Goal: Task Accomplishment & Management: Complete application form

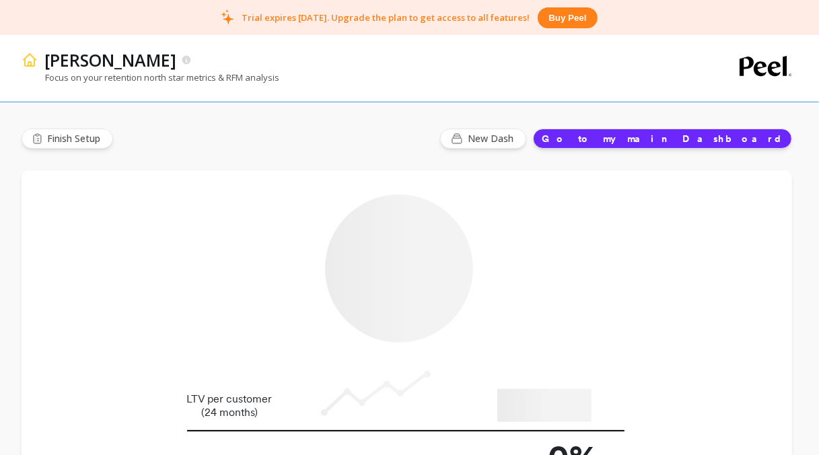
type input "Champions"
type input "1864"
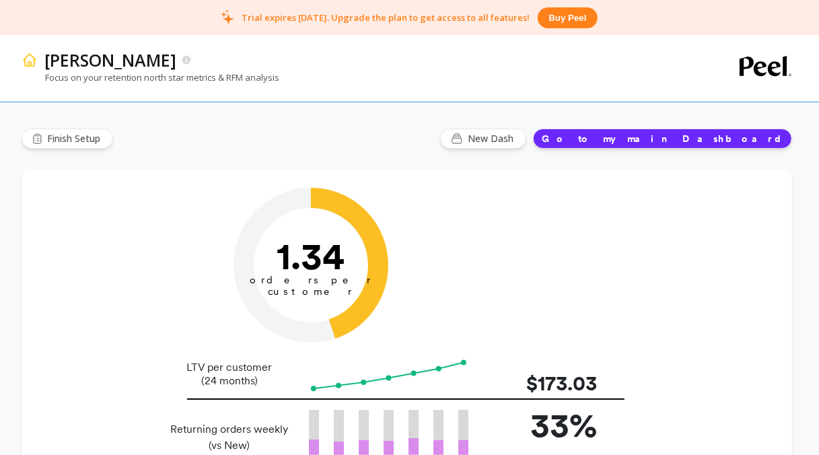
click at [30, 61] on img at bounding box center [30, 60] width 16 height 16
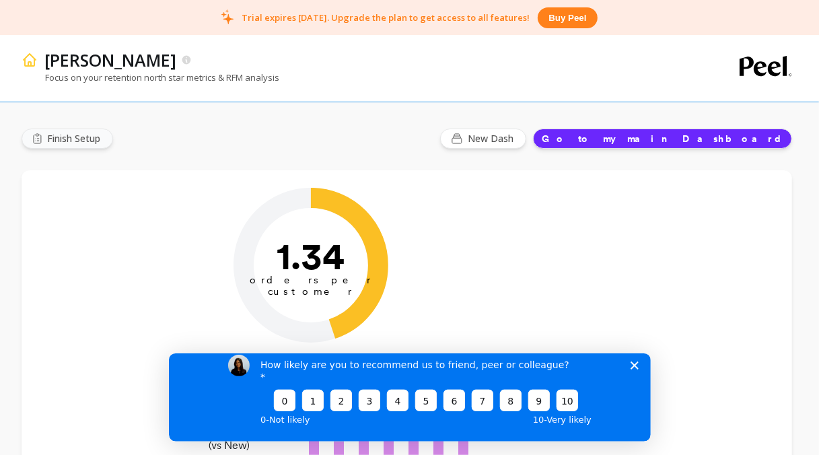
click at [92, 135] on span "Finish Setup" at bounding box center [75, 138] width 57 height 13
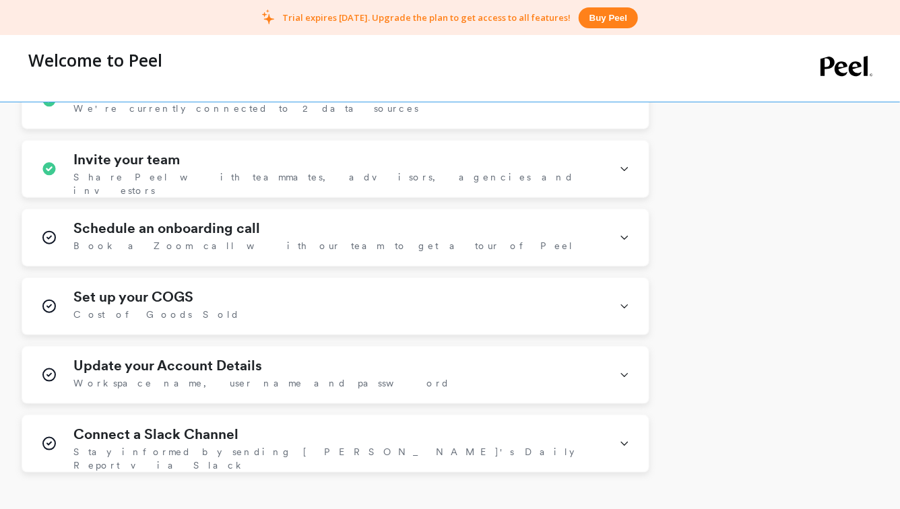
scroll to position [599, 0]
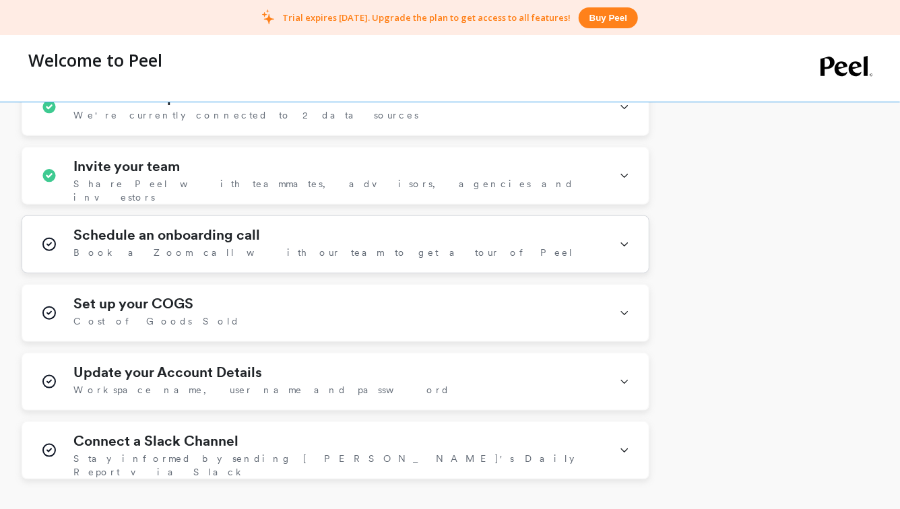
click at [380, 227] on div "Schedule an onboarding call Book a Zoom call with our team to get a tour of Peel" at bounding box center [338, 244] width 530 height 35
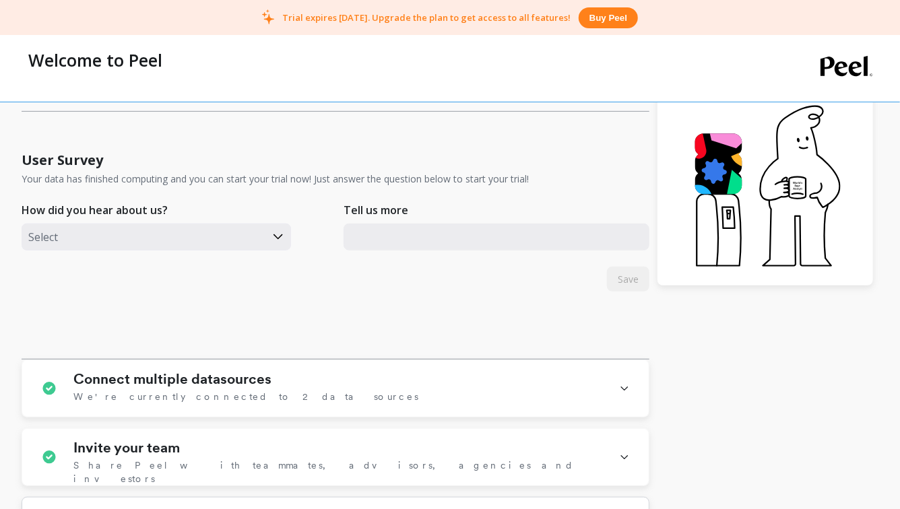
scroll to position [0, 0]
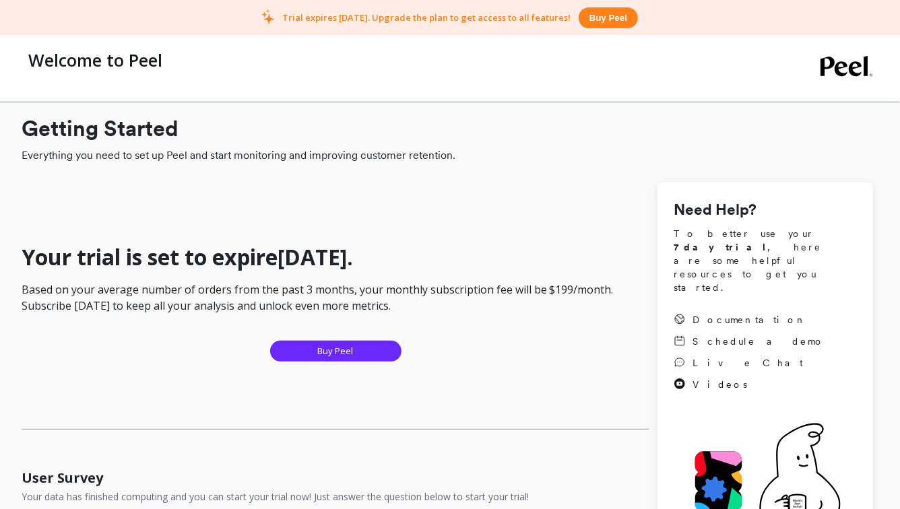
click at [819, 56] on icon at bounding box center [846, 66] width 53 height 21
click at [819, 66] on icon at bounding box center [846, 66] width 53 height 21
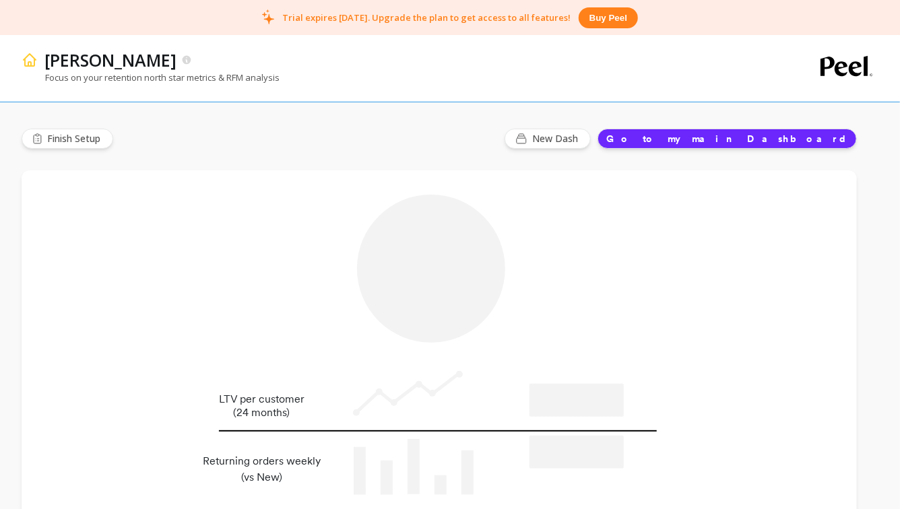
type input "Champions"
type input "1864"
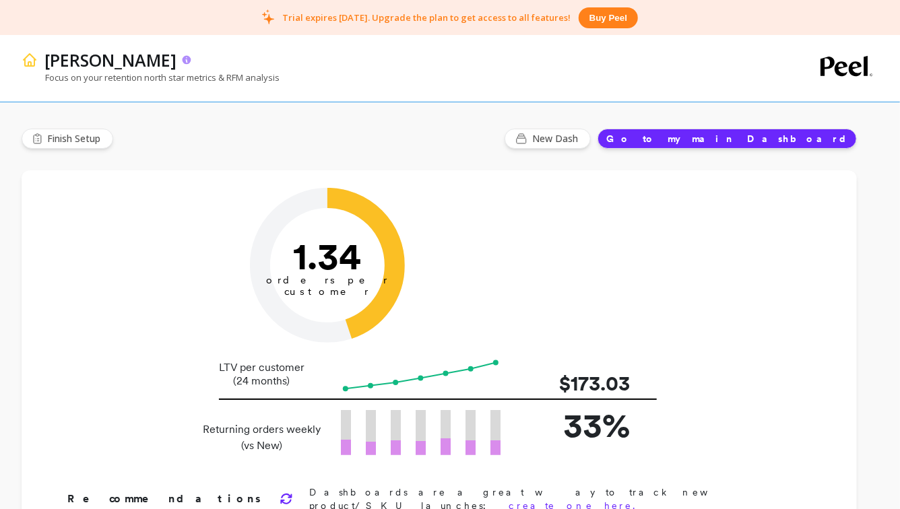
click at [143, 56] on p "Artizan Joyeria" at bounding box center [110, 59] width 132 height 23
click at [763, 147] on button "Go to my main Dashboard" at bounding box center [726, 139] width 259 height 20
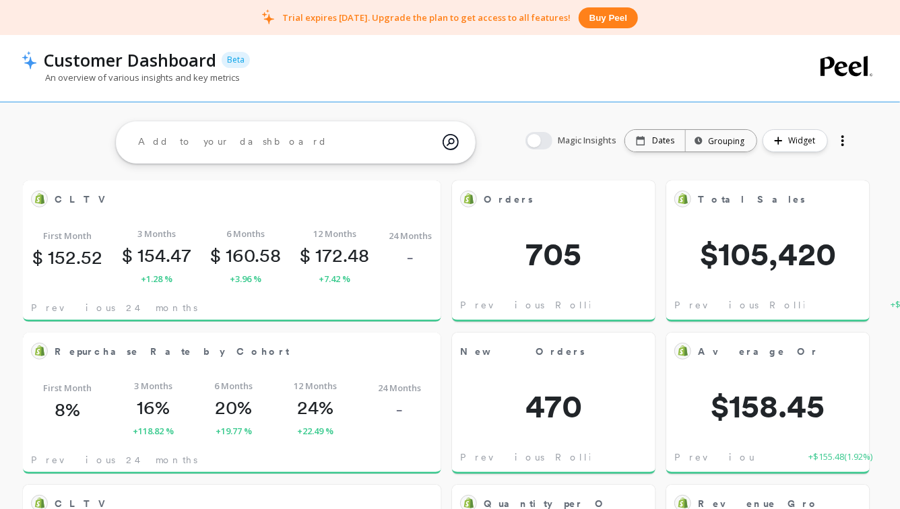
scroll to position [4, 0]
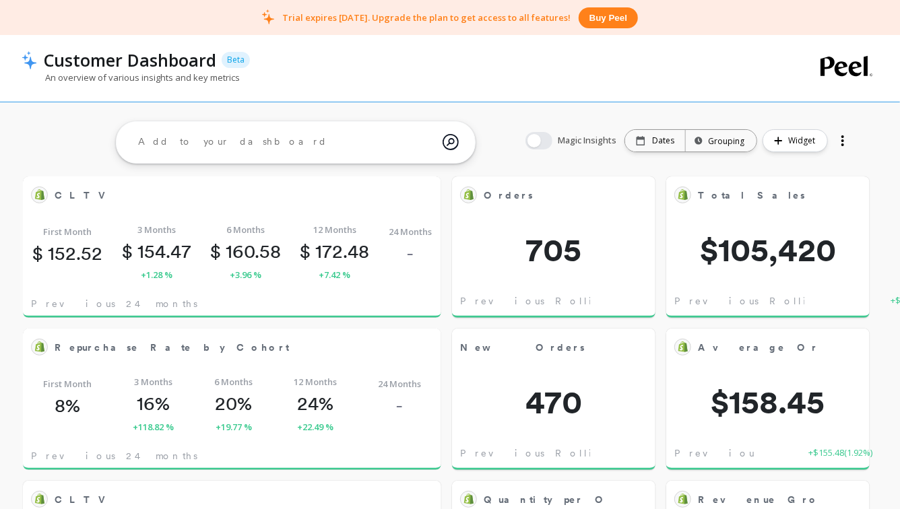
click at [844, 145] on div at bounding box center [842, 141] width 19 height 22
click at [846, 140] on div at bounding box center [842, 141] width 19 height 22
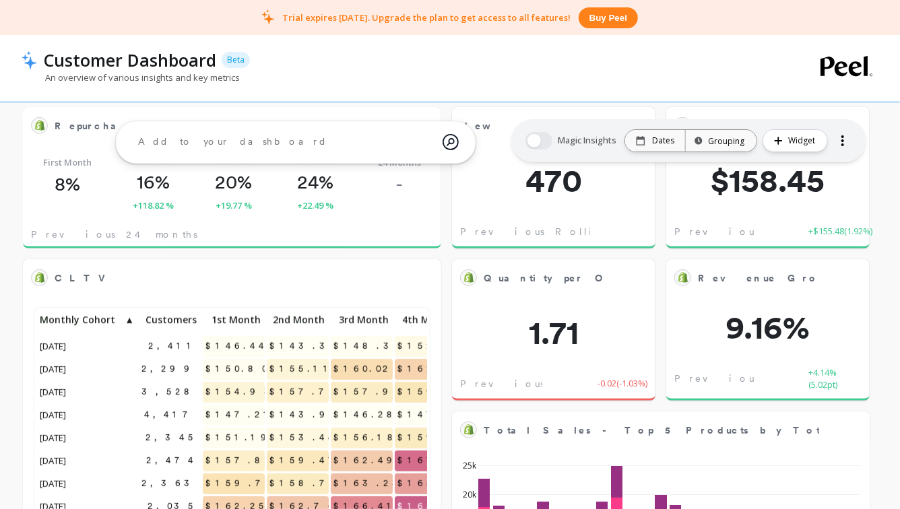
scroll to position [0, 0]
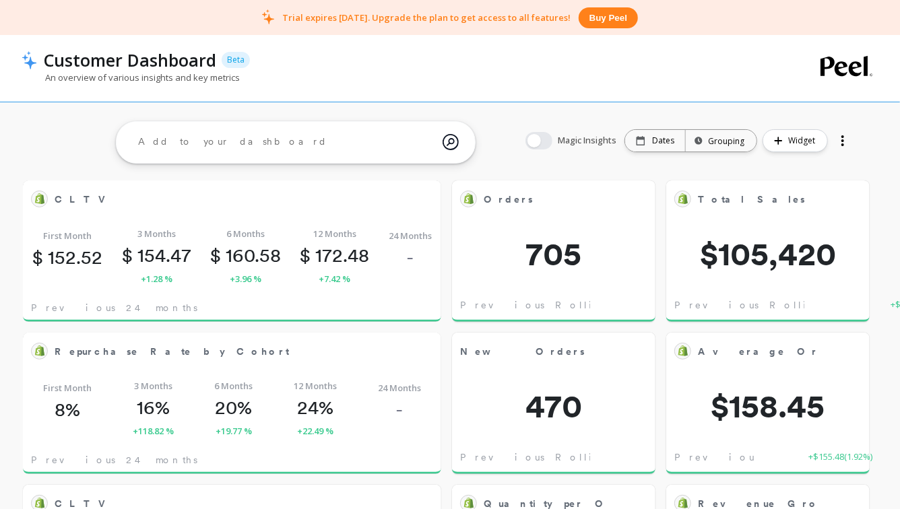
click at [838, 149] on div at bounding box center [842, 141] width 19 height 22
click at [844, 66] on icon at bounding box center [846, 66] width 53 height 20
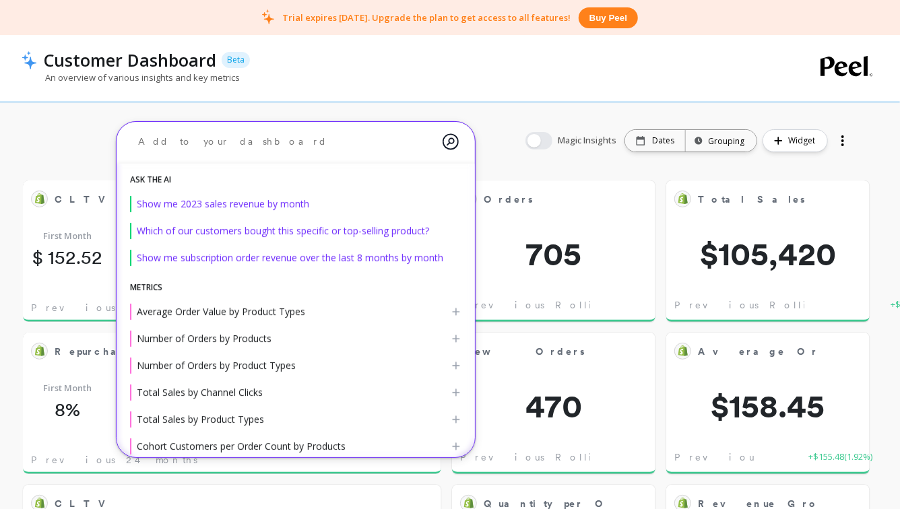
click at [302, 137] on textarea at bounding box center [284, 142] width 315 height 36
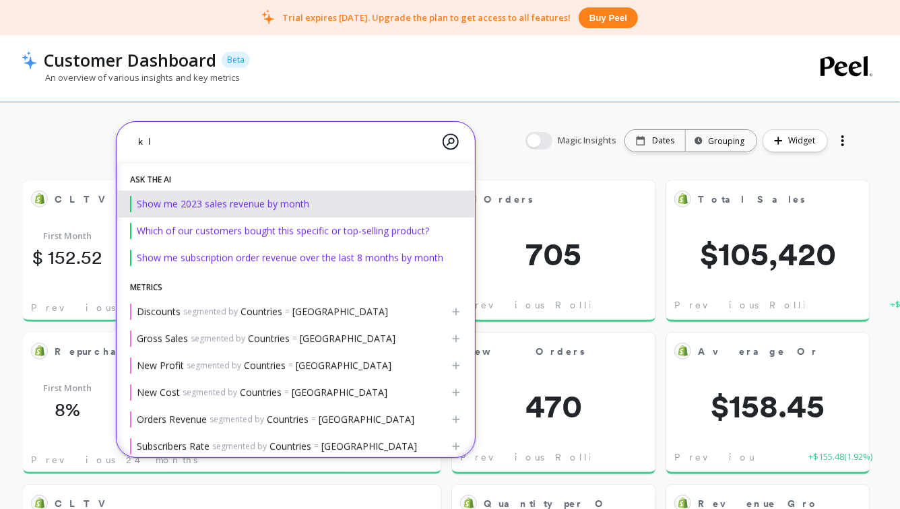
type textarea "k"
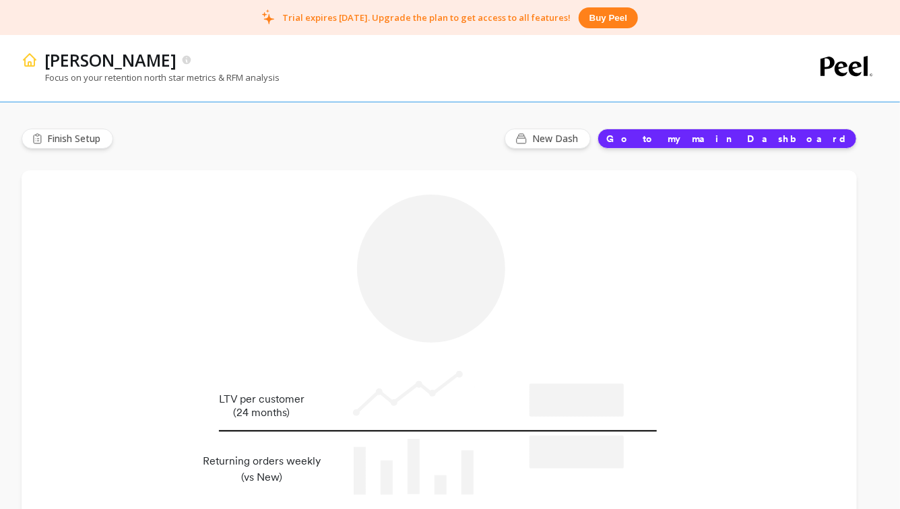
type input "Champions"
type input "1864"
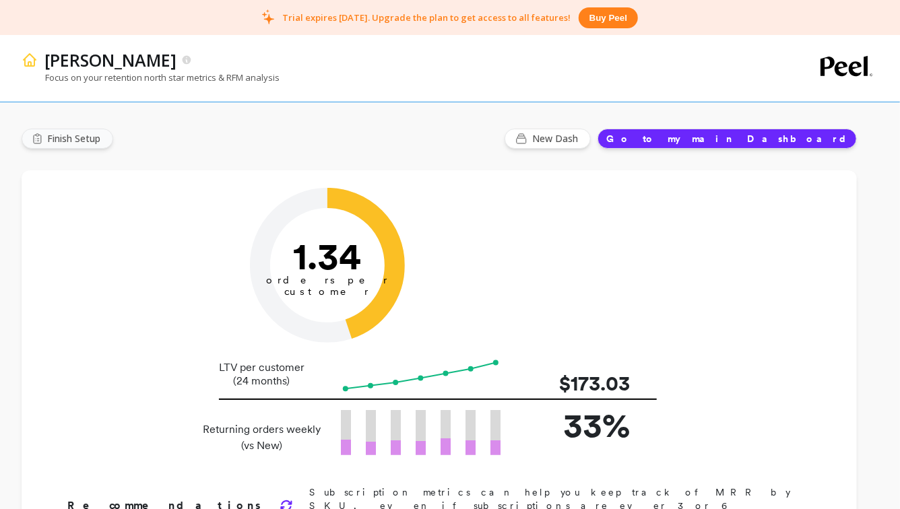
click at [93, 134] on span "Finish Setup" at bounding box center [75, 138] width 57 height 13
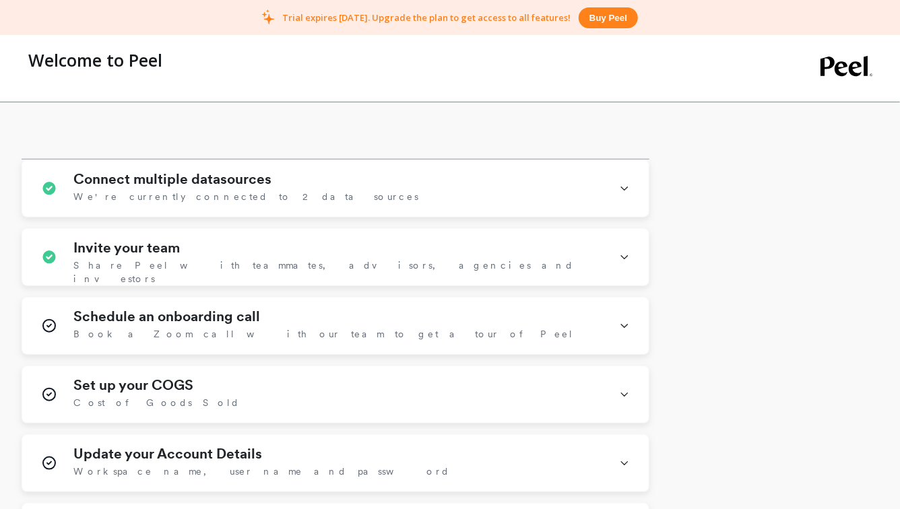
scroll to position [518, 0]
click at [532, 217] on div "Connect multiple datasources We're currently connected to 2 data sources Connec…" at bounding box center [336, 359] width 628 height 401
click at [532, 194] on div "Connect multiple datasources We're currently connected to 2 data sources" at bounding box center [338, 187] width 530 height 35
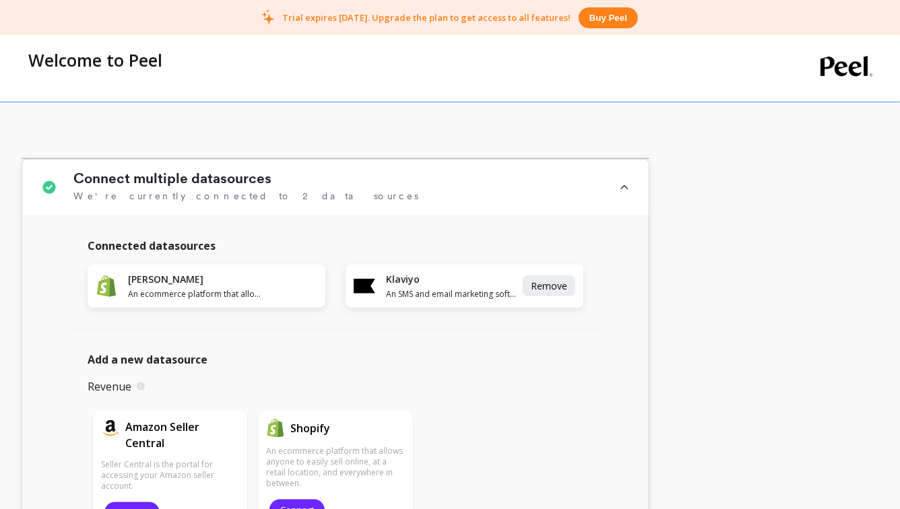
click at [532, 193] on div "Connect multiple datasources We're currently connected to 2 data sources" at bounding box center [338, 187] width 530 height 34
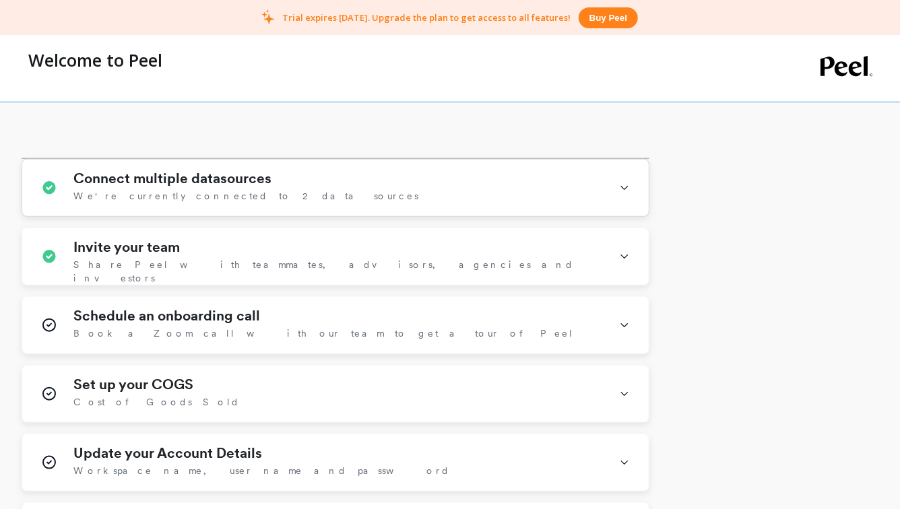
click at [529, 195] on div "Connect multiple datasources We're currently connected to 2 data sources" at bounding box center [338, 187] width 530 height 35
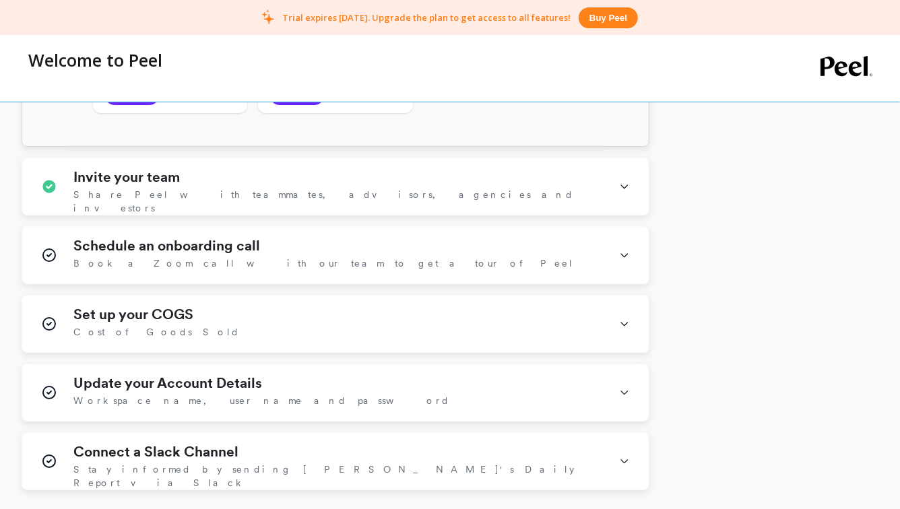
scroll to position [2280, 0]
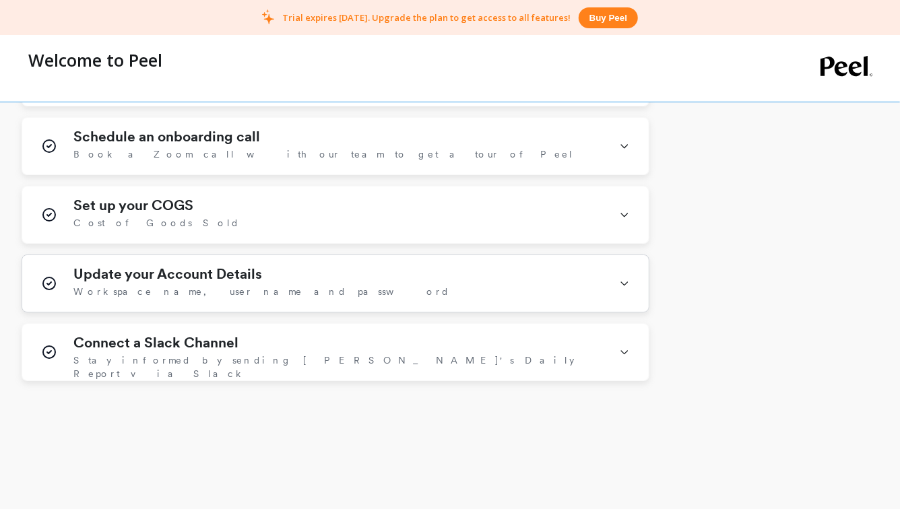
click at [300, 287] on div "Update your Account Details Workspace name, user name and password" at bounding box center [338, 283] width 530 height 35
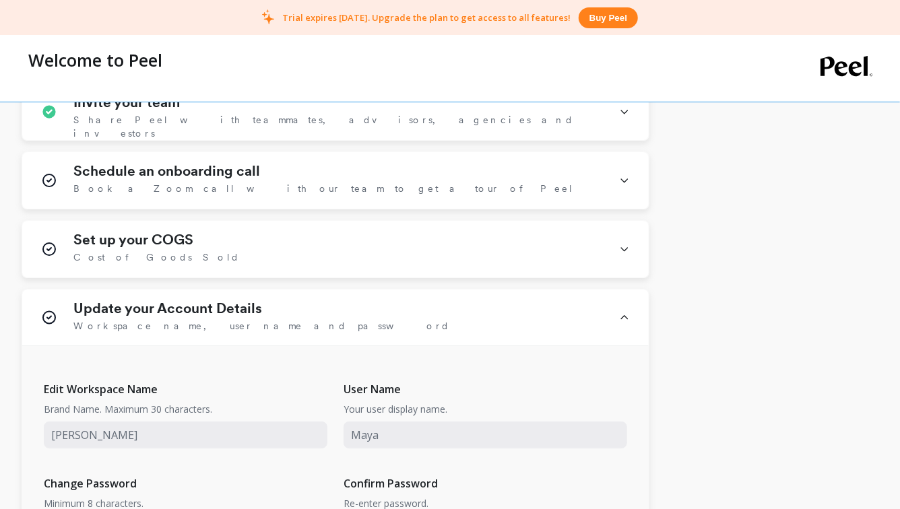
scroll to position [2217, 0]
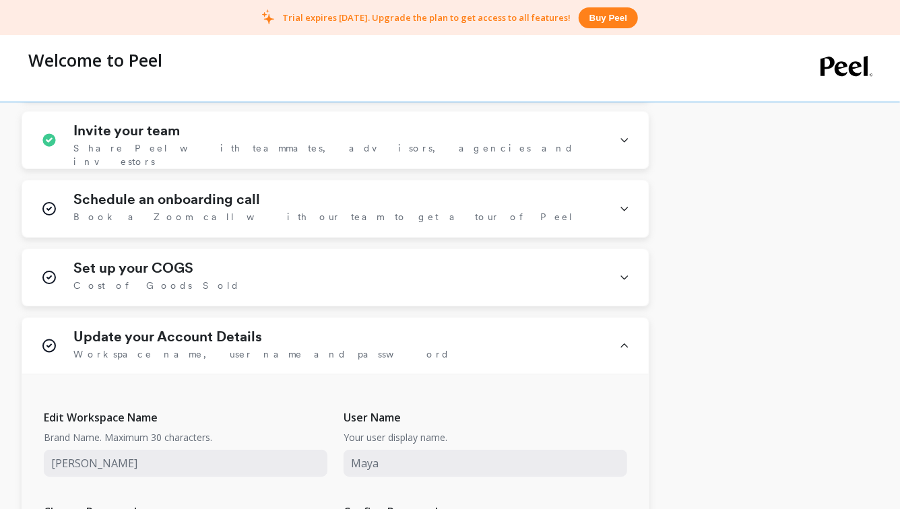
click at [469, 261] on div "Set up your COGS Cost of Goods Sold" at bounding box center [338, 277] width 530 height 35
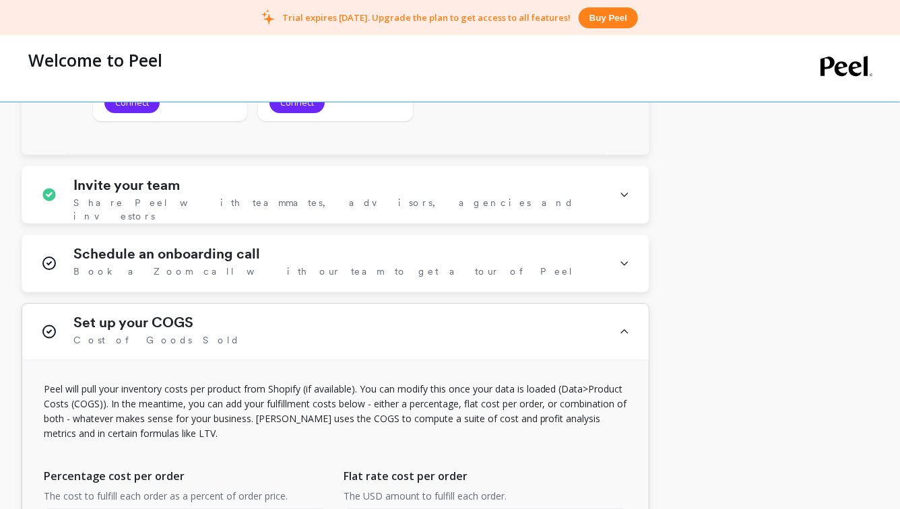
scroll to position [2144, 0]
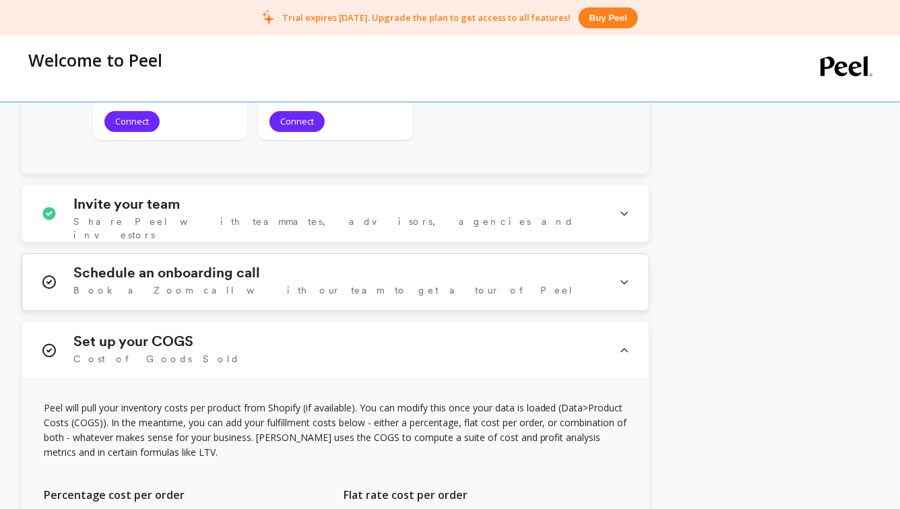
click at [463, 275] on div "Schedule an onboarding call Book a Zoom call with our team to get a tour of Peel" at bounding box center [338, 282] width 530 height 35
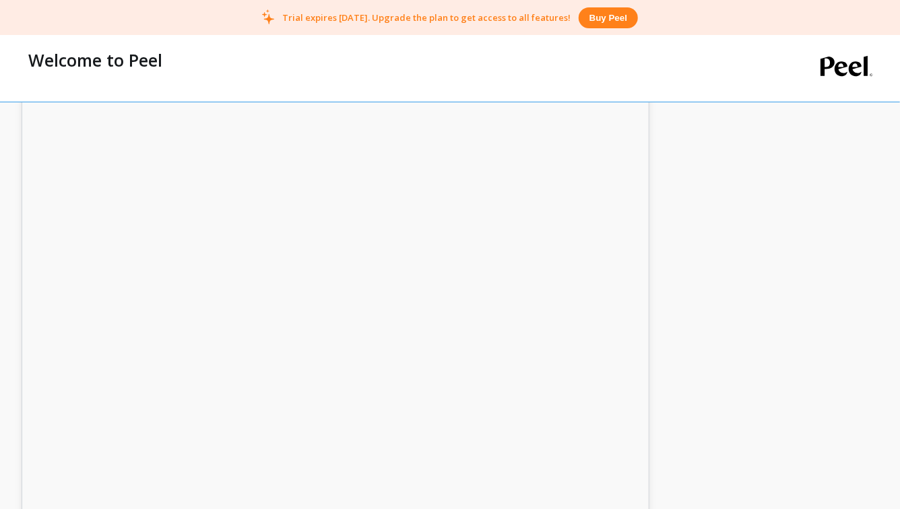
scroll to position [2539, 0]
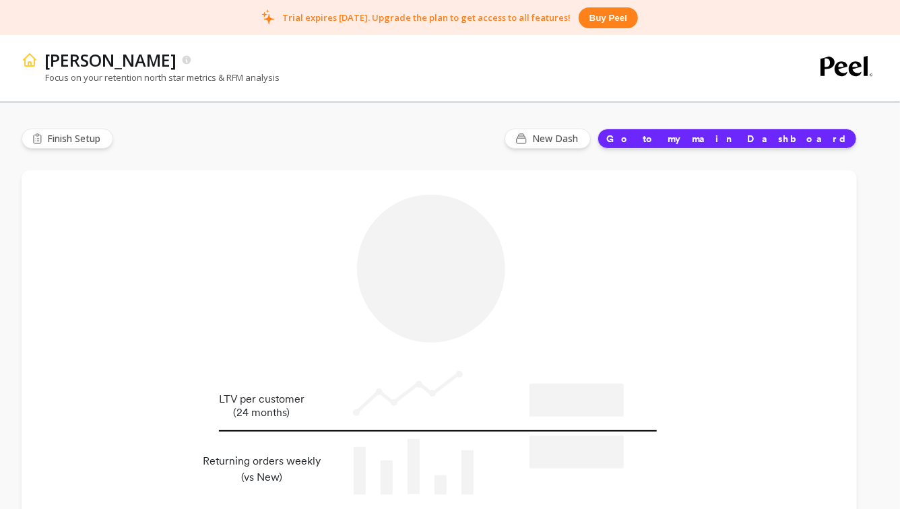
type input "Champions"
type input "1864"
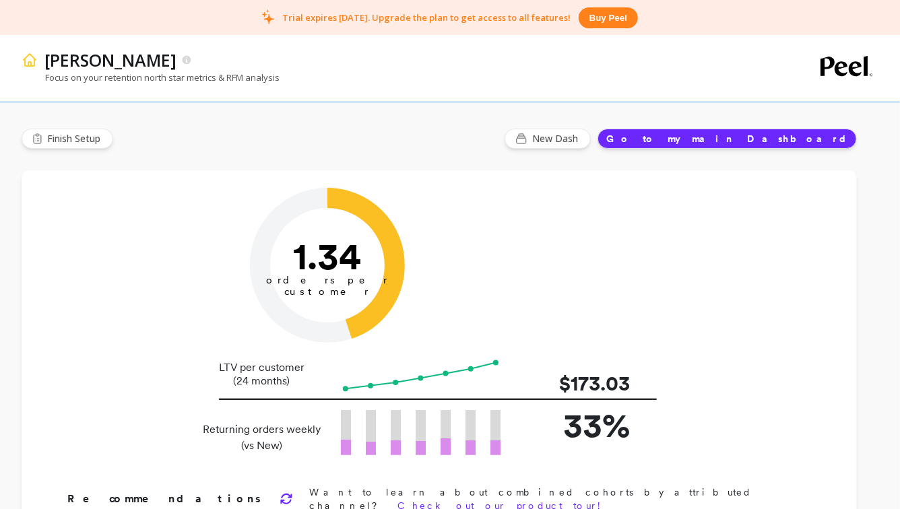
click at [789, 142] on button "Go to my main Dashboard" at bounding box center [726, 139] width 259 height 20
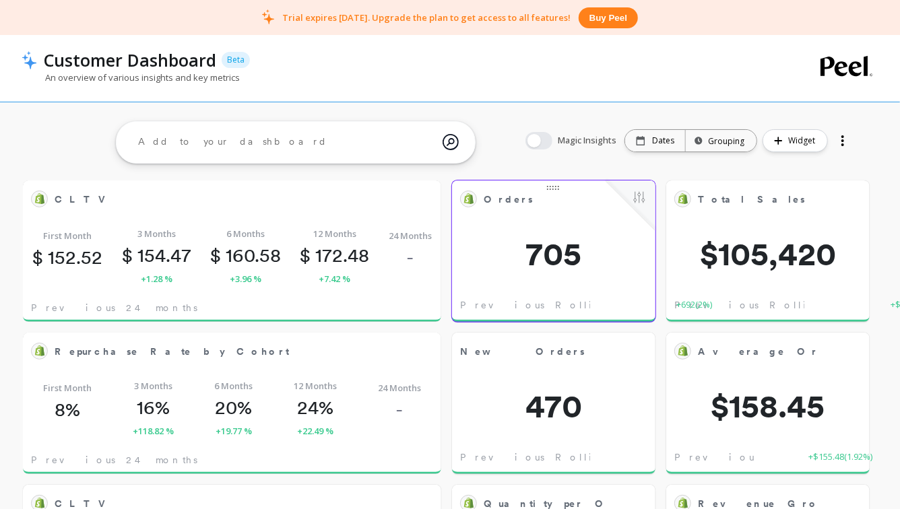
scroll to position [3, 0]
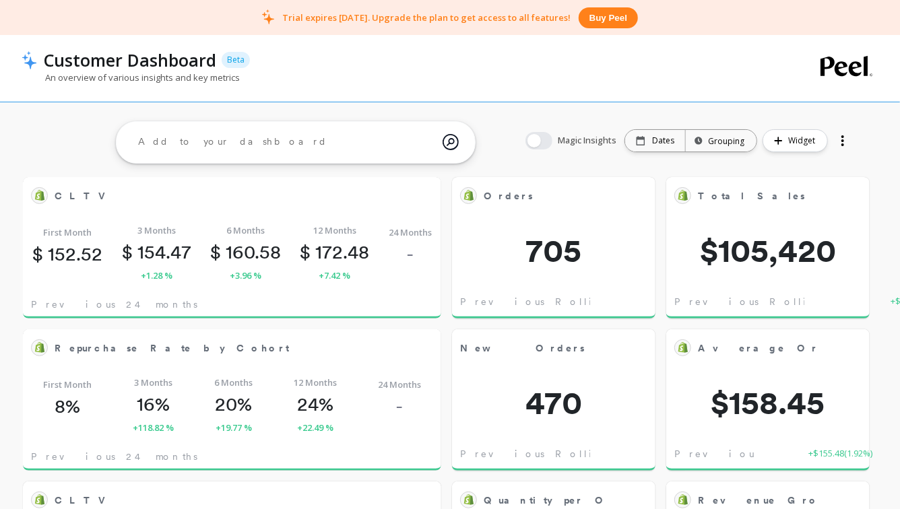
click at [840, 137] on div at bounding box center [842, 141] width 19 height 22
click at [838, 138] on div at bounding box center [842, 141] width 19 height 22
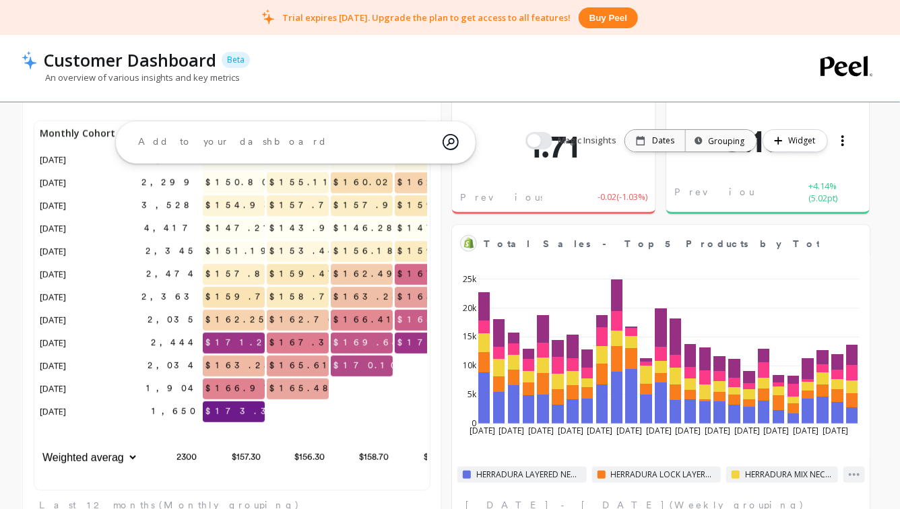
scroll to position [0, 0]
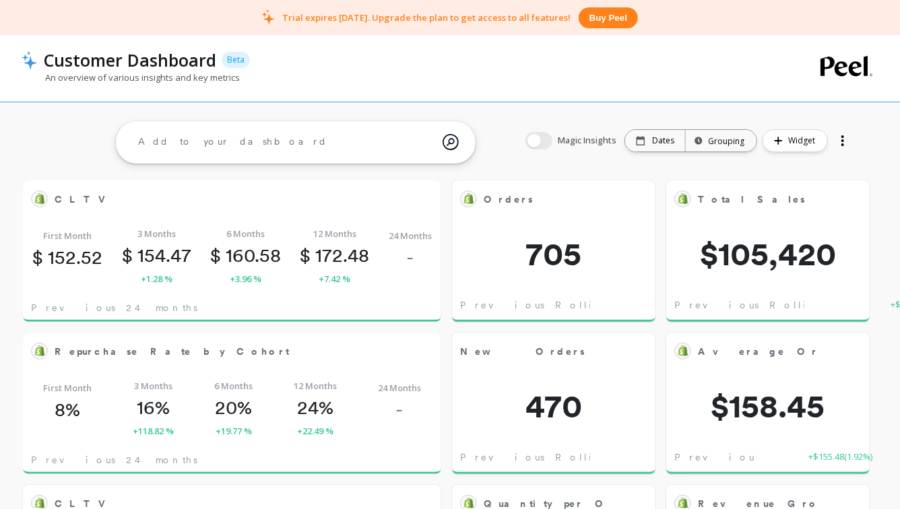
click at [842, 135] on div at bounding box center [842, 136] width 3 height 3
click at [132, 62] on p "Customer Dashboard" at bounding box center [130, 59] width 172 height 23
click at [157, 79] on p "An overview of various insights and key metrics" at bounding box center [131, 77] width 218 height 12
click at [839, 135] on div at bounding box center [842, 141] width 19 height 22
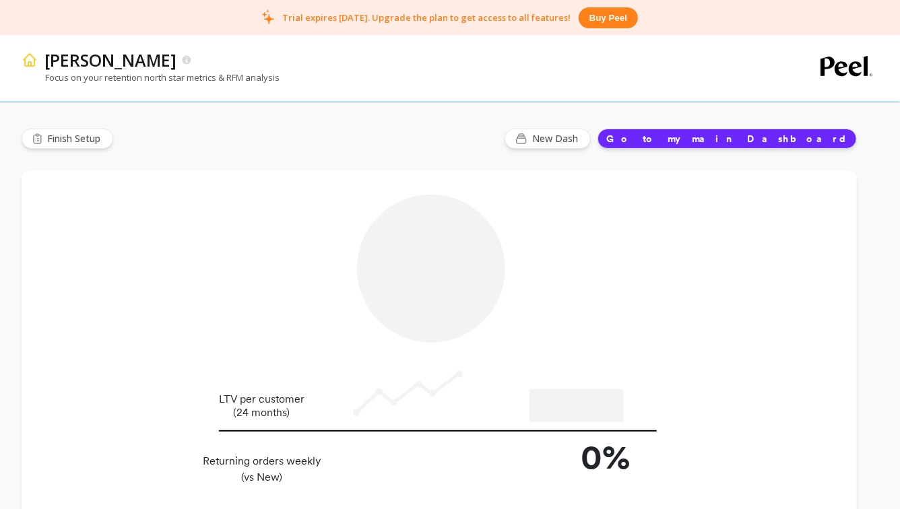
type input "Champions"
type input "1864"
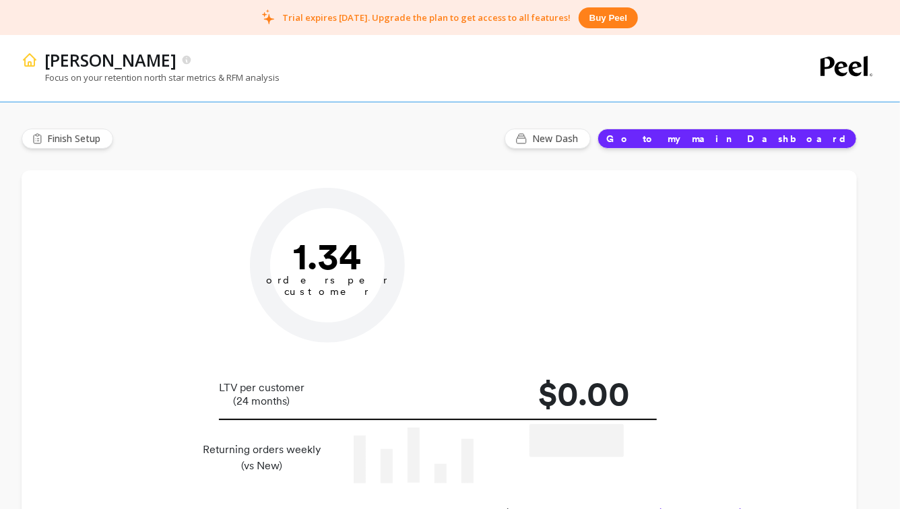
type input "Champions"
type input "1864"
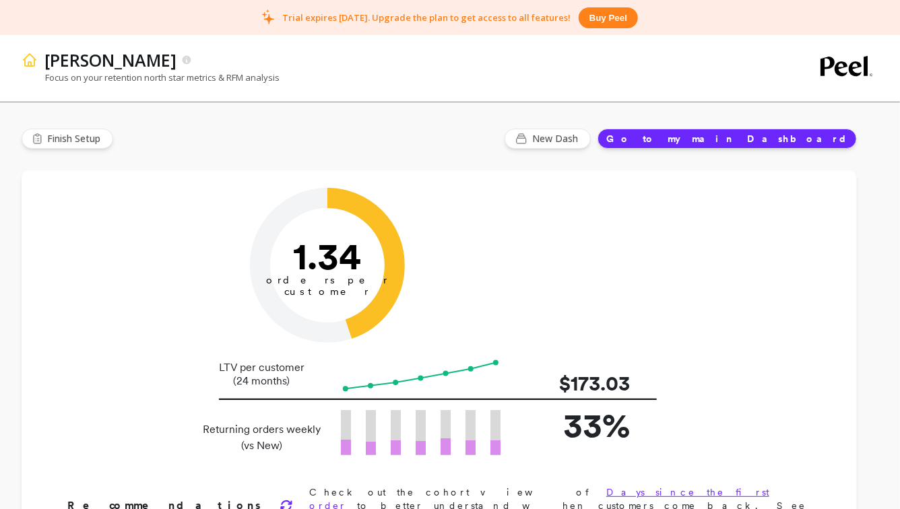
click at [597, 12] on button "Buy peel" at bounding box center [607, 17] width 59 height 21
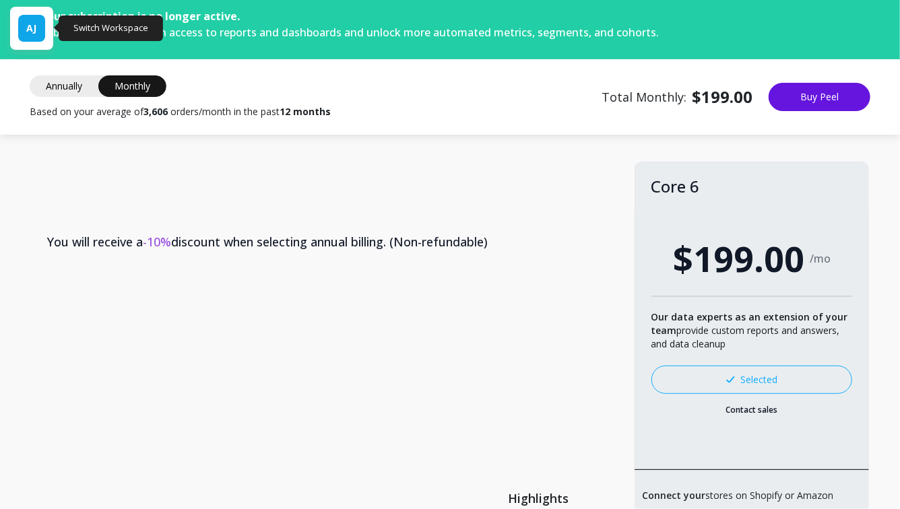
click at [36, 35] on div "AJ" at bounding box center [31, 28] width 27 height 27
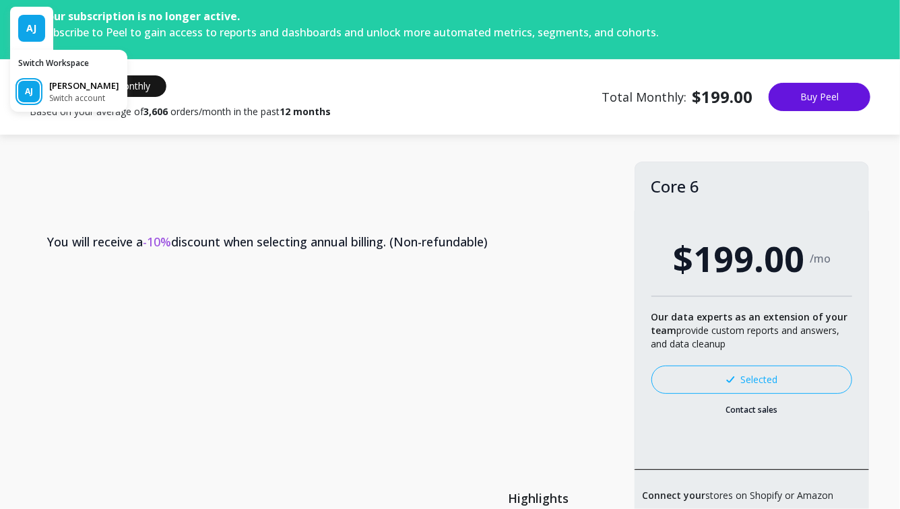
click at [69, 91] on p "[PERSON_NAME]" at bounding box center [84, 85] width 70 height 13
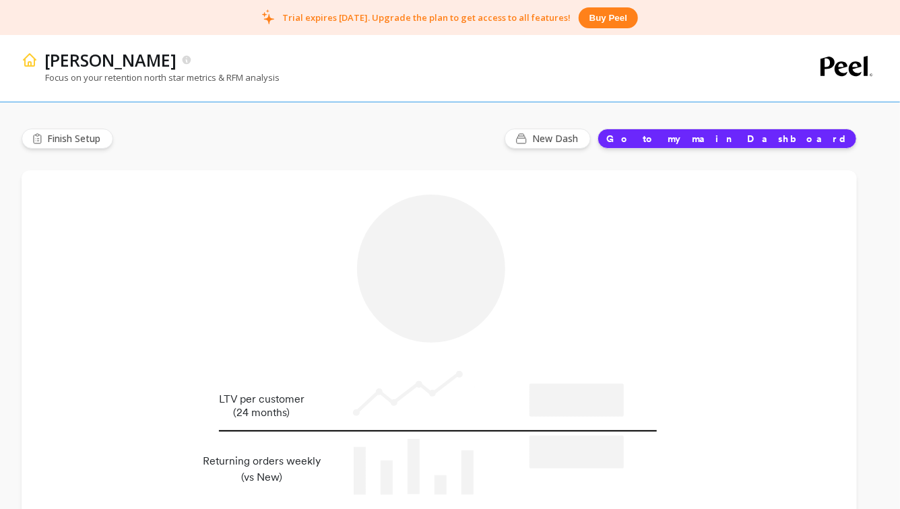
type input "Champions"
type input "1864"
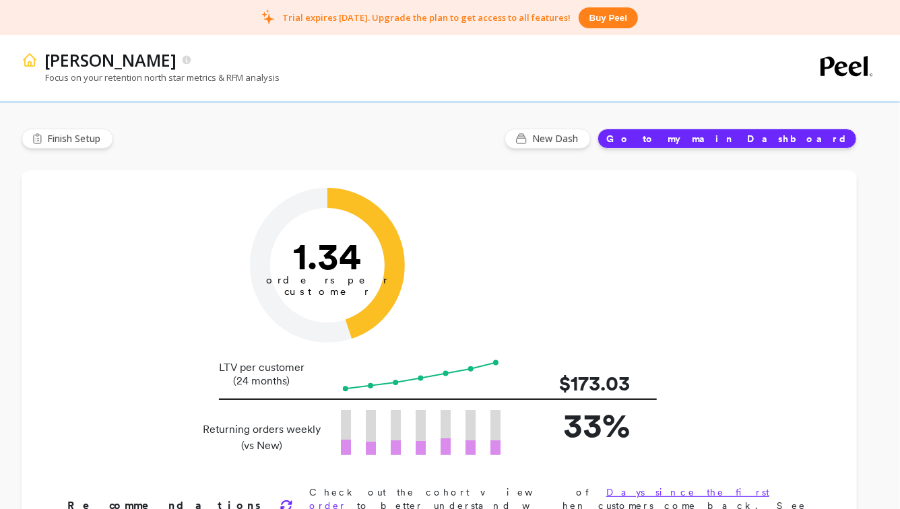
click at [751, 145] on button "Go to my main Dashboard" at bounding box center [726, 139] width 259 height 20
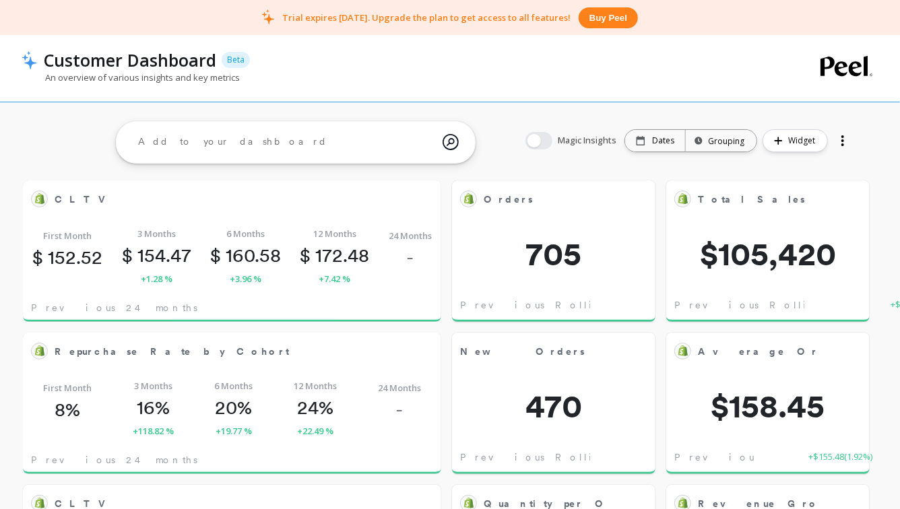
click at [842, 147] on div at bounding box center [842, 141] width 19 height 22
click at [809, 191] on span "Share" at bounding box center [797, 195] width 25 height 13
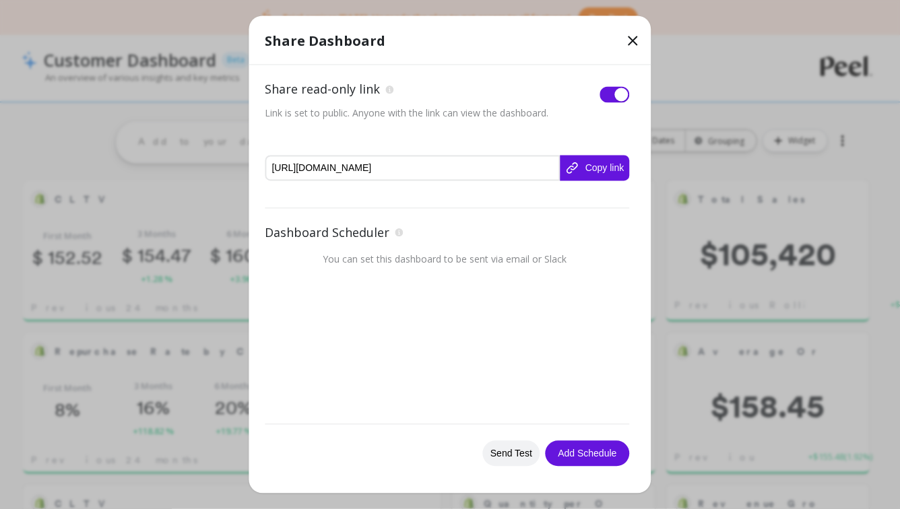
click at [585, 166] on button "Copy link" at bounding box center [594, 169] width 69 height 26
